Goal: Information Seeking & Learning: Learn about a topic

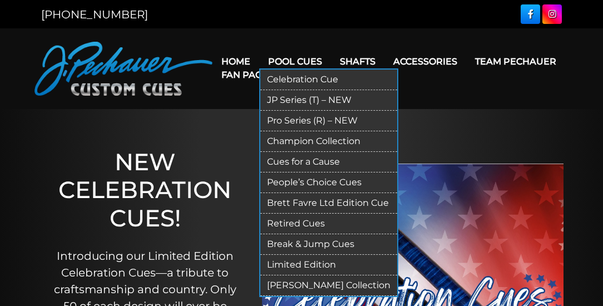
click at [283, 72] on link "Celebration Cue" at bounding box center [328, 80] width 137 height 21
click at [282, 59] on link "Pool Cues" at bounding box center [295, 61] width 72 height 28
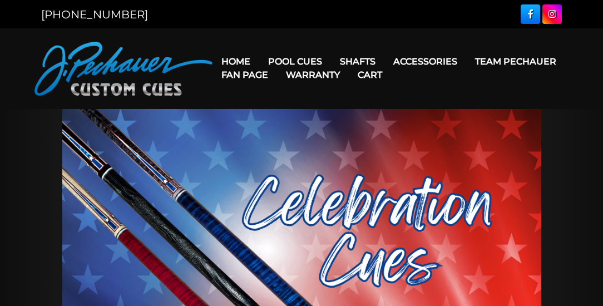
click at [308, 63] on link "Warranty" at bounding box center [313, 75] width 72 height 28
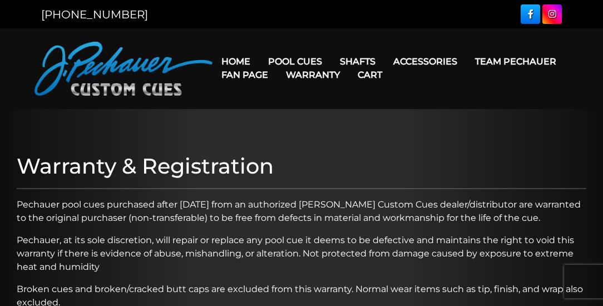
click at [289, 63] on link "Warranty" at bounding box center [313, 75] width 72 height 28
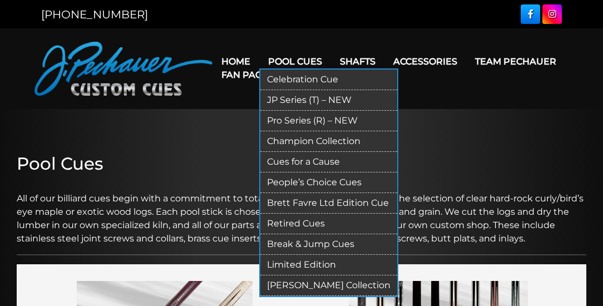
click at [281, 98] on link "JP Series (T) – NEW" at bounding box center [328, 100] width 137 height 21
click at [279, 118] on link "Pro Series (R) – NEW" at bounding box center [328, 121] width 137 height 21
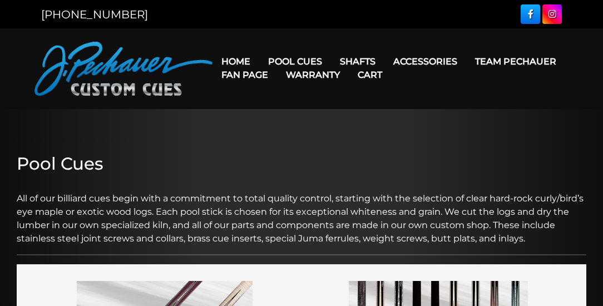
click at [301, 63] on link "Warranty" at bounding box center [313, 75] width 72 height 28
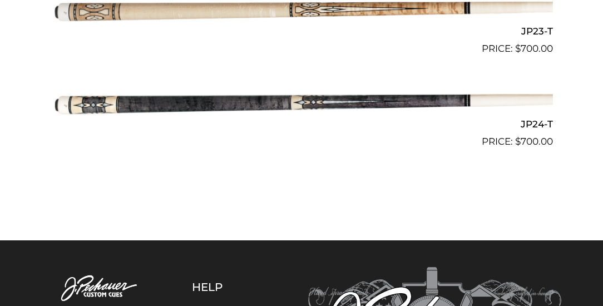
scroll to position [2447, 0]
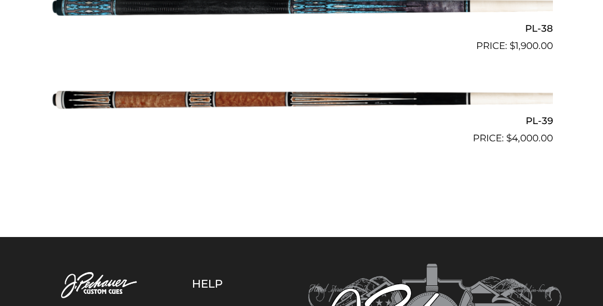
scroll to position [3019, 0]
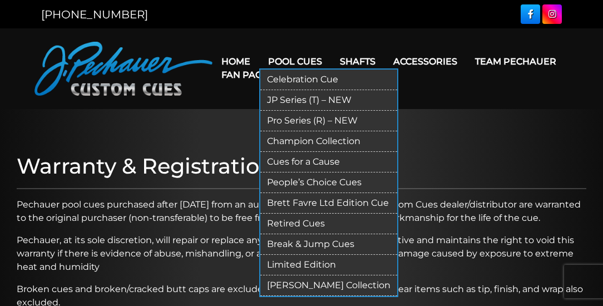
click at [289, 143] on link "Champion Collection" at bounding box center [328, 141] width 137 height 21
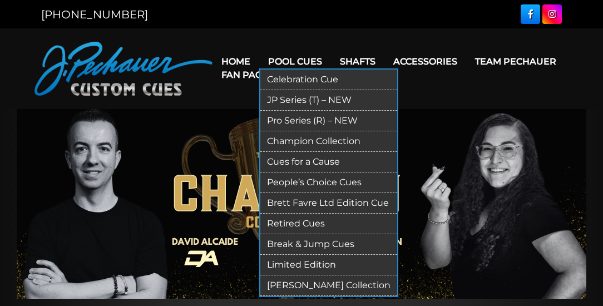
click at [286, 60] on link "Pool Cues" at bounding box center [295, 61] width 72 height 28
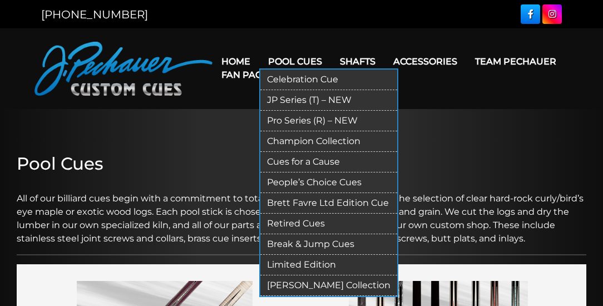
click at [285, 181] on link "People’s Choice Cues" at bounding box center [328, 182] width 137 height 21
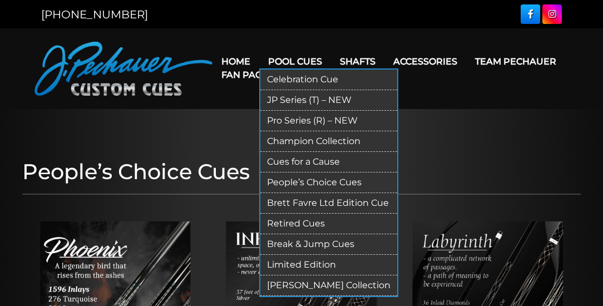
click at [301, 206] on link "Brett Favre Ltd Edition Cue" at bounding box center [328, 203] width 137 height 21
click at [300, 222] on link "Retired Cues" at bounding box center [328, 224] width 137 height 21
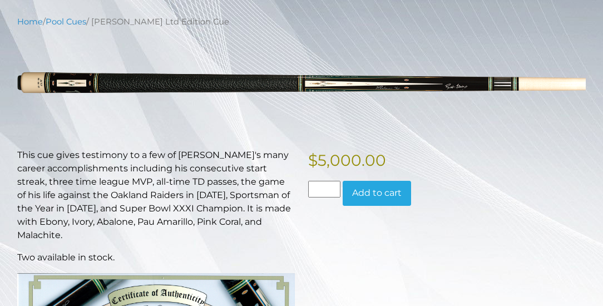
scroll to position [127, 0]
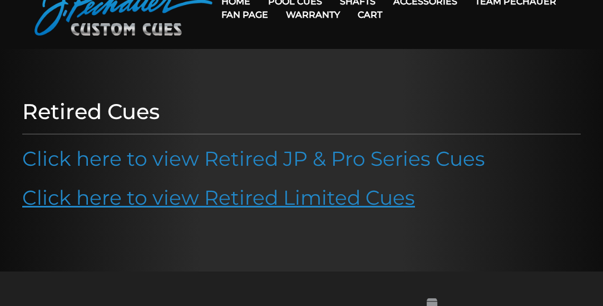
scroll to position [127, 0]
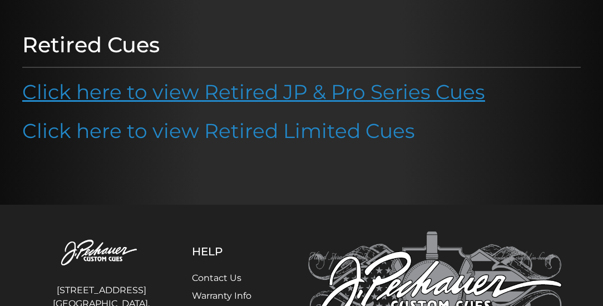
click at [278, 96] on link "Click here to view Retired JP & Pro Series Cues" at bounding box center [253, 92] width 463 height 24
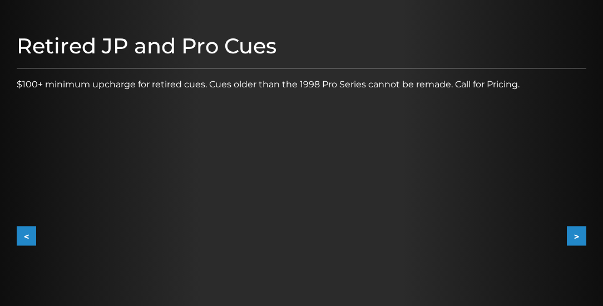
scroll to position [159, 0]
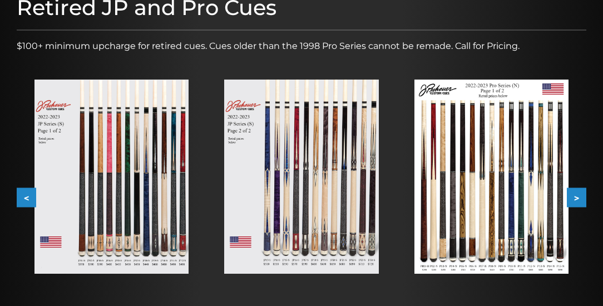
click at [142, 192] on img at bounding box center [111, 177] width 154 height 194
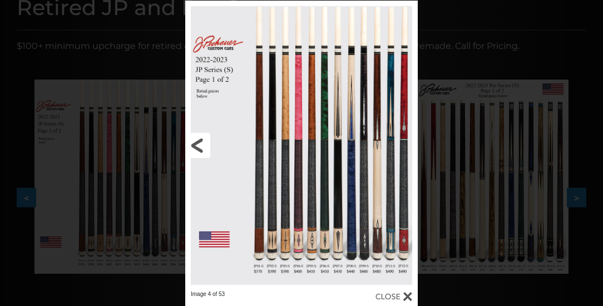
click at [266, 172] on link at bounding box center [237, 146] width 105 height 290
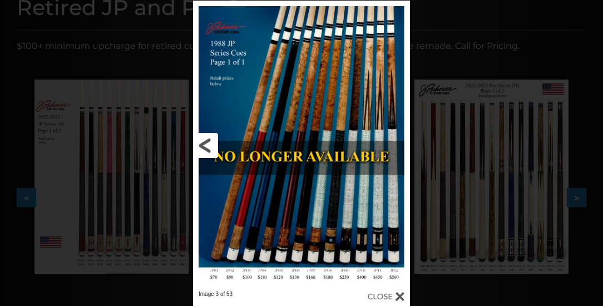
click at [208, 145] on link at bounding box center [242, 146] width 98 height 290
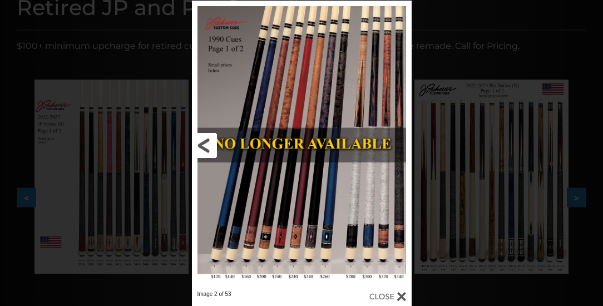
click at [208, 145] on link at bounding box center [241, 146] width 99 height 290
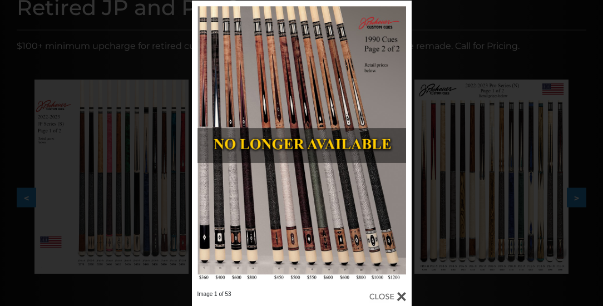
click at [501, 56] on div "Image 1 of 53" at bounding box center [301, 154] width 603 height 306
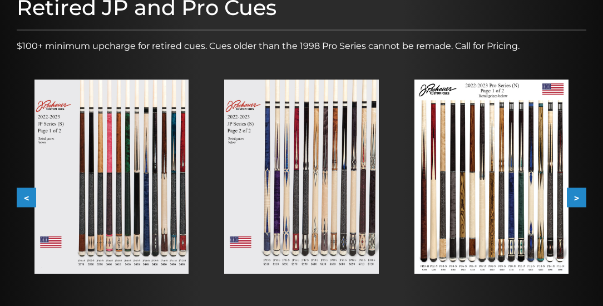
click at [361, 143] on img at bounding box center [301, 177] width 154 height 194
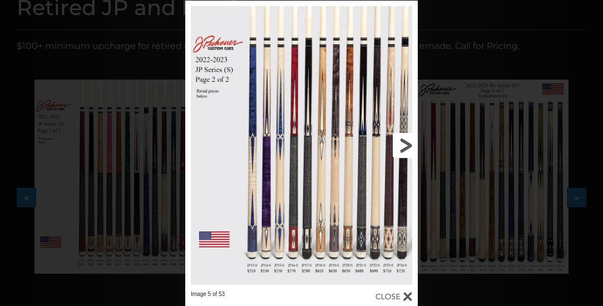
click at [404, 141] on link at bounding box center [365, 146] width 105 height 290
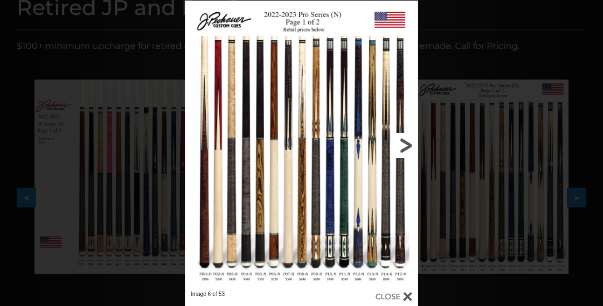
click at [409, 146] on link at bounding box center [365, 146] width 105 height 290
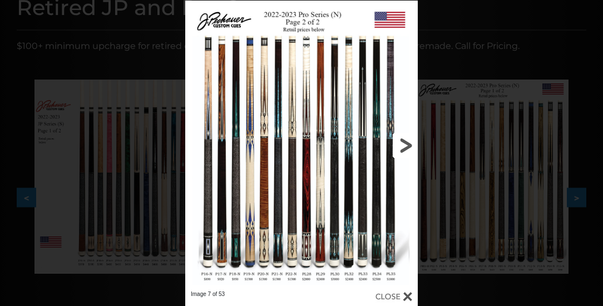
click at [405, 147] on link at bounding box center [365, 146] width 105 height 290
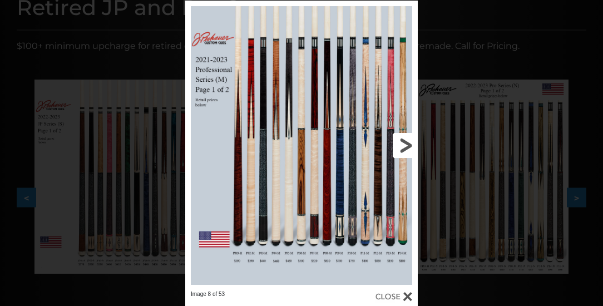
click at [405, 147] on link at bounding box center [365, 146] width 105 height 290
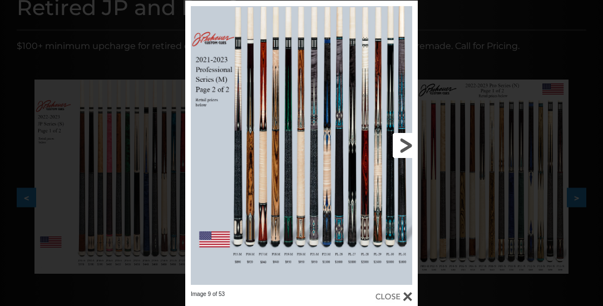
click at [405, 145] on link at bounding box center [365, 146] width 105 height 290
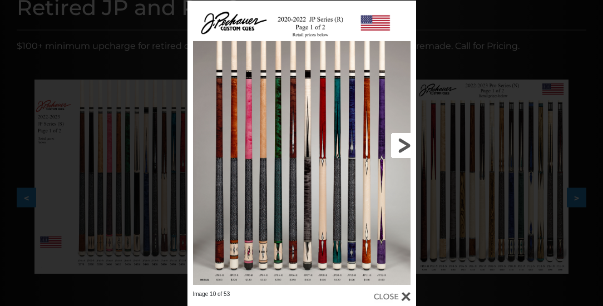
click at [405, 145] on link at bounding box center [364, 146] width 103 height 290
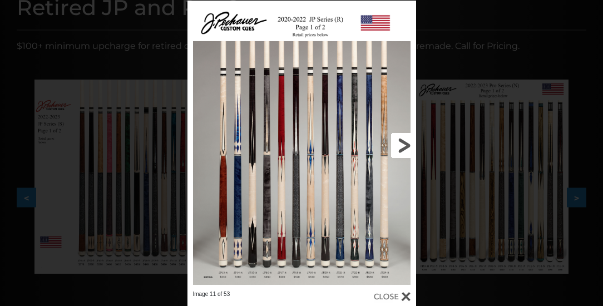
click at [383, 178] on link at bounding box center [364, 146] width 103 height 290
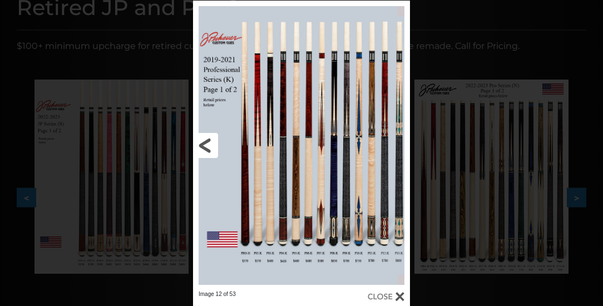
click at [221, 142] on link at bounding box center [242, 146] width 98 height 290
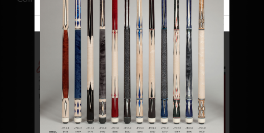
scroll to position [309, 0]
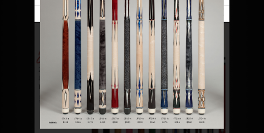
click at [221, 27] on img at bounding box center [132, 11] width 184 height 235
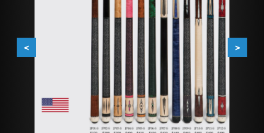
scroll to position [434, 0]
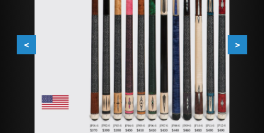
click at [231, 39] on button ">" at bounding box center [236, 45] width 19 height 19
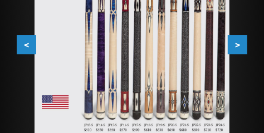
click at [232, 44] on button ">" at bounding box center [236, 45] width 19 height 19
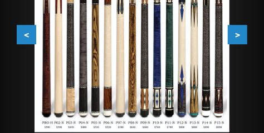
scroll to position [448, 0]
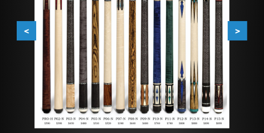
click at [237, 38] on button ">" at bounding box center [236, 31] width 19 height 19
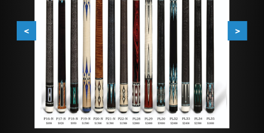
click at [245, 36] on button ">" at bounding box center [236, 31] width 19 height 19
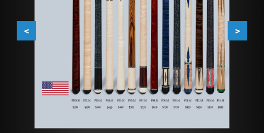
click at [229, 36] on button ">" at bounding box center [236, 31] width 19 height 19
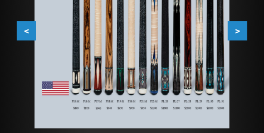
click at [237, 36] on button ">" at bounding box center [236, 31] width 19 height 19
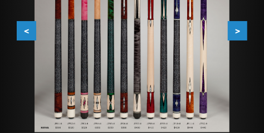
click at [237, 36] on button ">" at bounding box center [236, 31] width 19 height 19
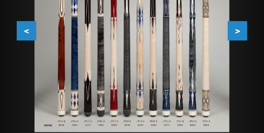
click at [235, 31] on button ">" at bounding box center [236, 31] width 19 height 19
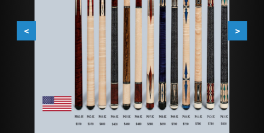
click at [235, 31] on button ">" at bounding box center [236, 31] width 19 height 19
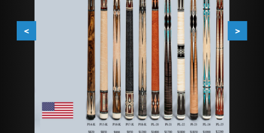
click at [235, 31] on button ">" at bounding box center [236, 31] width 19 height 19
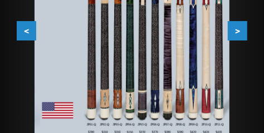
click at [235, 31] on button ">" at bounding box center [236, 31] width 19 height 19
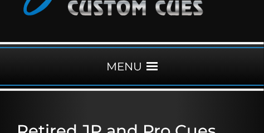
scroll to position [101, 0]
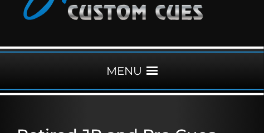
click at [150, 70] on span at bounding box center [151, 71] width 11 height 11
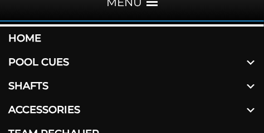
scroll to position [170, 0]
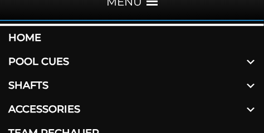
click at [63, 59] on link "Pool Cues" at bounding box center [132, 62] width 264 height 24
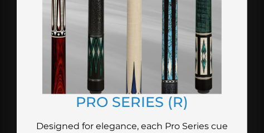
scroll to position [1516, 0]
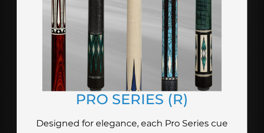
click at [134, 63] on img at bounding box center [131, 5] width 179 height 174
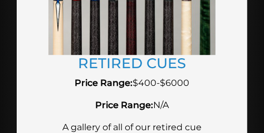
scroll to position [2892, 0]
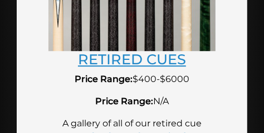
click at [160, 56] on link "RETIRED CUES" at bounding box center [132, 59] width 108 height 17
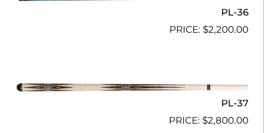
scroll to position [2850, 0]
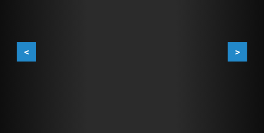
scroll to position [431, 0]
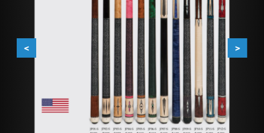
click at [239, 47] on button ">" at bounding box center [236, 48] width 19 height 19
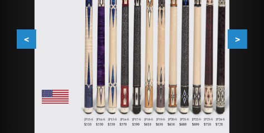
scroll to position [445, 0]
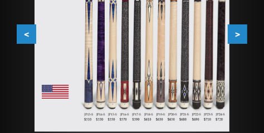
click at [226, 47] on img at bounding box center [131, 9] width 195 height 245
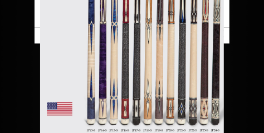
scroll to position [542, 0]
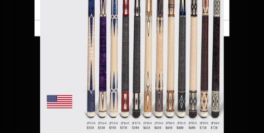
click at [214, 60] on img at bounding box center [132, 23] width 184 height 231
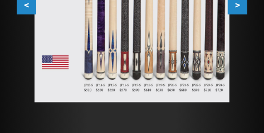
scroll to position [473, 0]
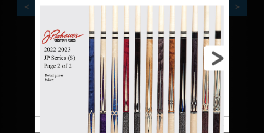
click at [219, 56] on link at bounding box center [186, 58] width 88 height 117
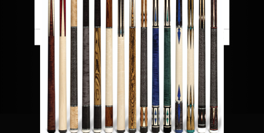
scroll to position [556, 0]
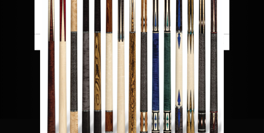
click at [223, 34] on img at bounding box center [132, 37] width 184 height 231
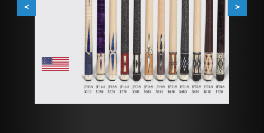
scroll to position [473, 0]
drag, startPoint x: 214, startPoint y: 66, endPoint x: 215, endPoint y: 43, distance: 22.8
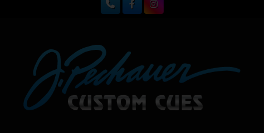
scroll to position [0, 0]
